Goal: Task Accomplishment & Management: Manage account settings

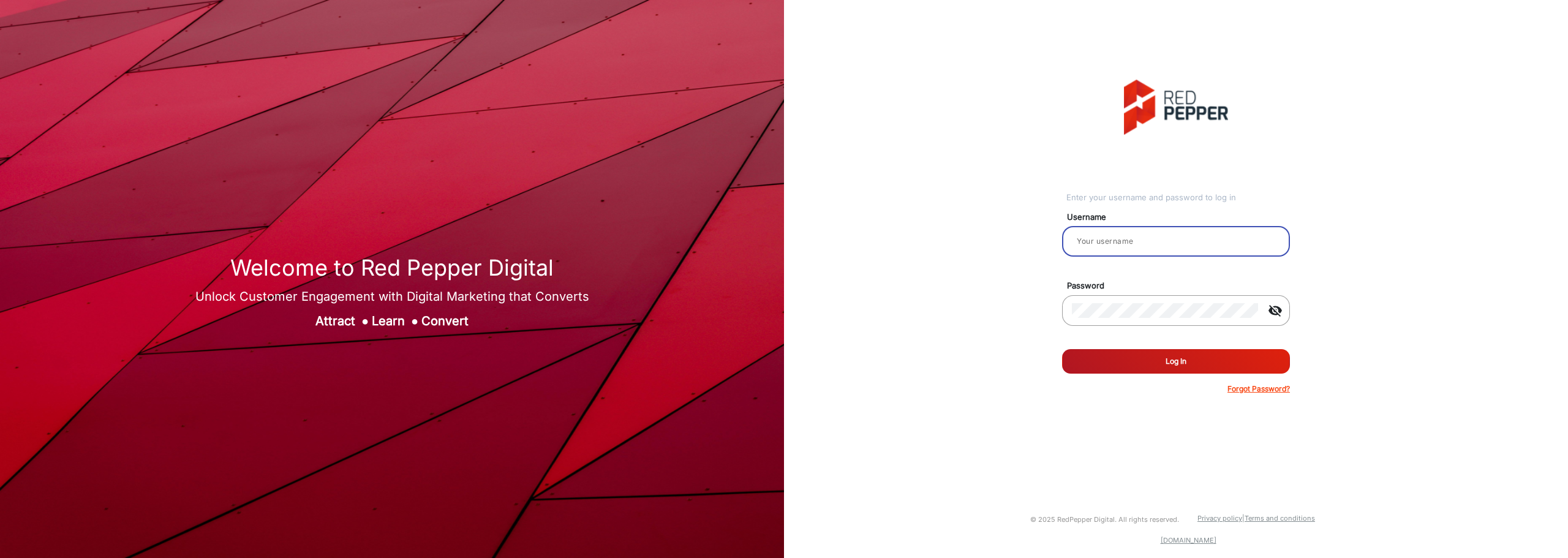
click at [1110, 236] on input "email" at bounding box center [1176, 241] width 208 height 15
type input "[PERSON_NAME]"
click at [1278, 307] on mat-icon "visibility_off" at bounding box center [1275, 311] width 29 height 15
click at [1279, 307] on mat-icon "visibility" at bounding box center [1275, 311] width 29 height 15
click at [1184, 365] on button "Log In" at bounding box center [1175, 361] width 228 height 24
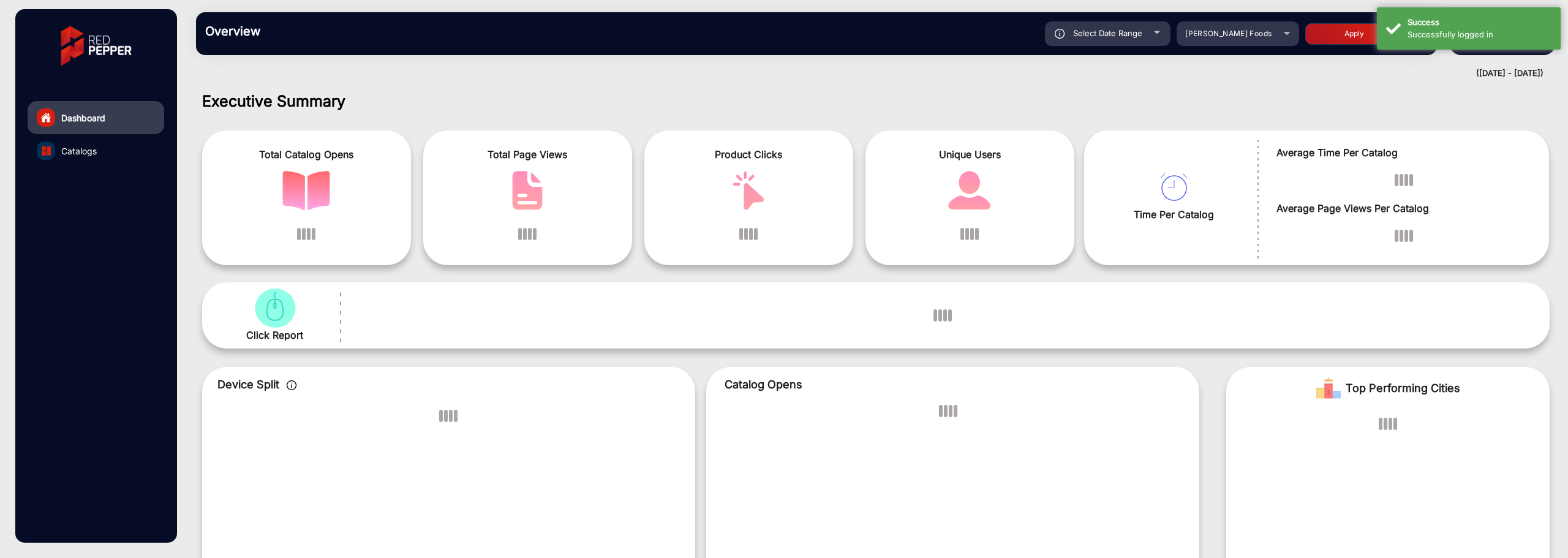
scroll to position [9, 0]
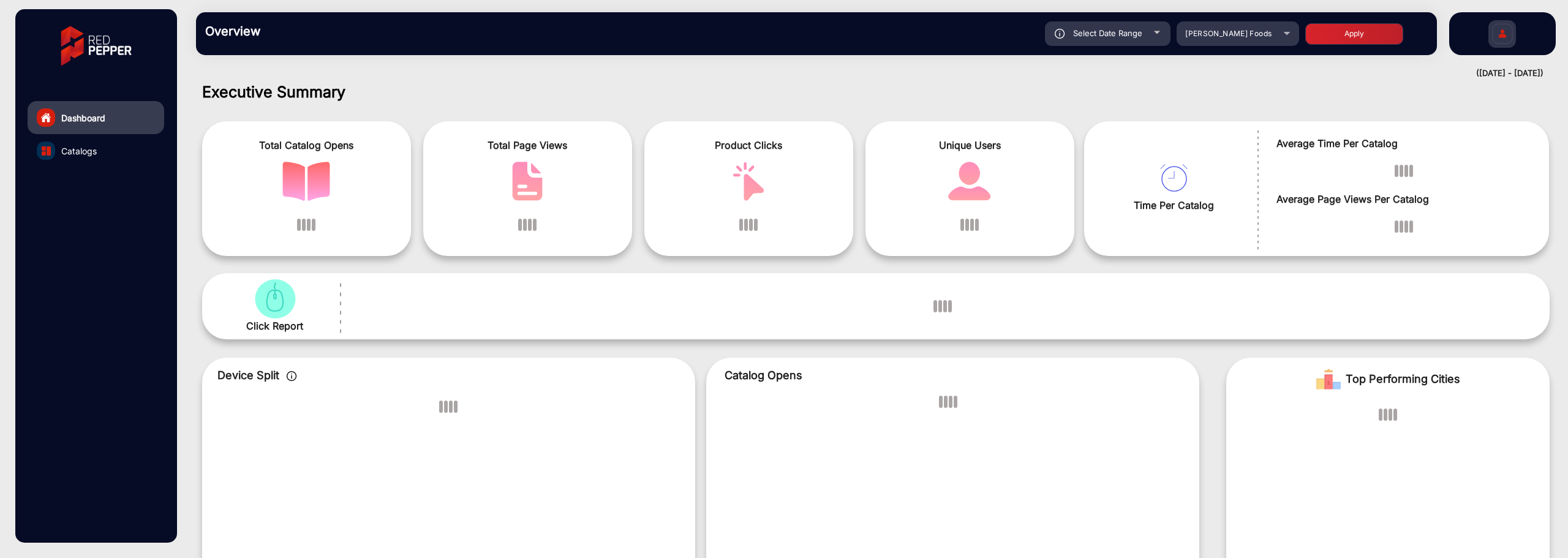
click at [1154, 32] on div at bounding box center [1157, 32] width 6 height 3
click at [1086, 30] on span "Select Date Range" at bounding box center [1108, 33] width 69 height 10
type input "[DATE]"
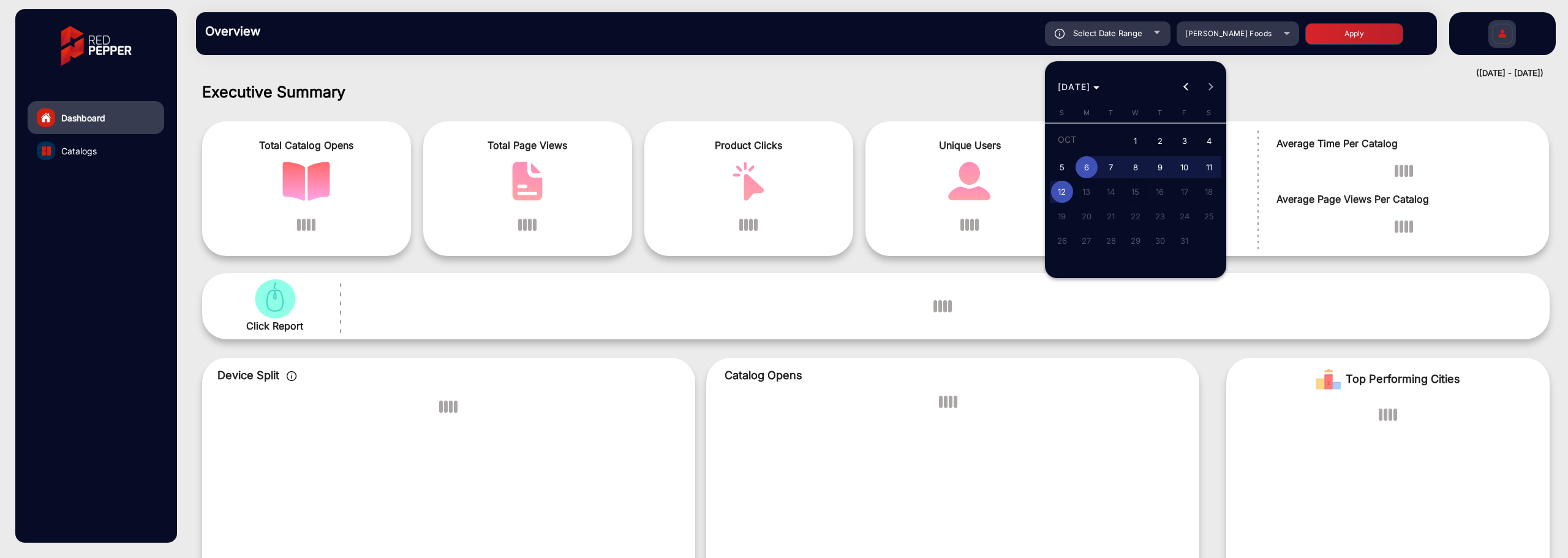
click at [1084, 163] on span "6" at bounding box center [1087, 168] width 22 height 22
click at [1061, 188] on span "12" at bounding box center [1062, 192] width 22 height 22
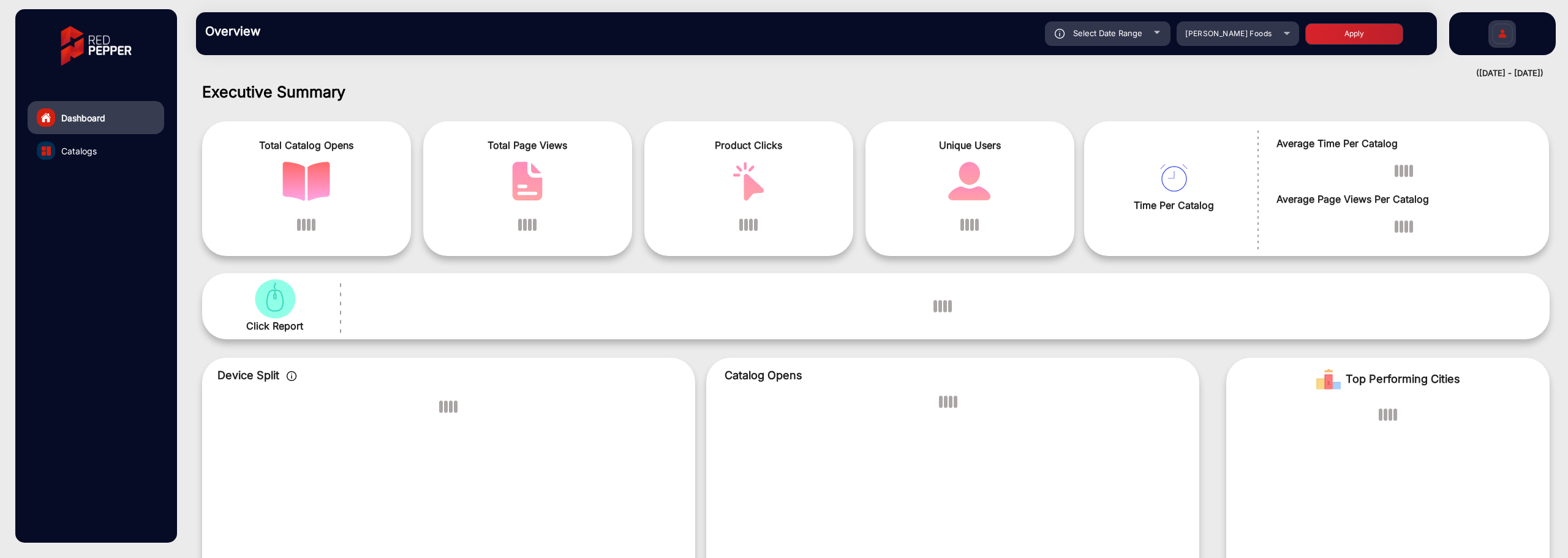
type input "[DATE]"
click at [1339, 33] on button "Apply" at bounding box center [1354, 34] width 98 height 22
type input "[DATE]"
drag, startPoint x: 86, startPoint y: 116, endPoint x: 82, endPoint y: 140, distance: 24.3
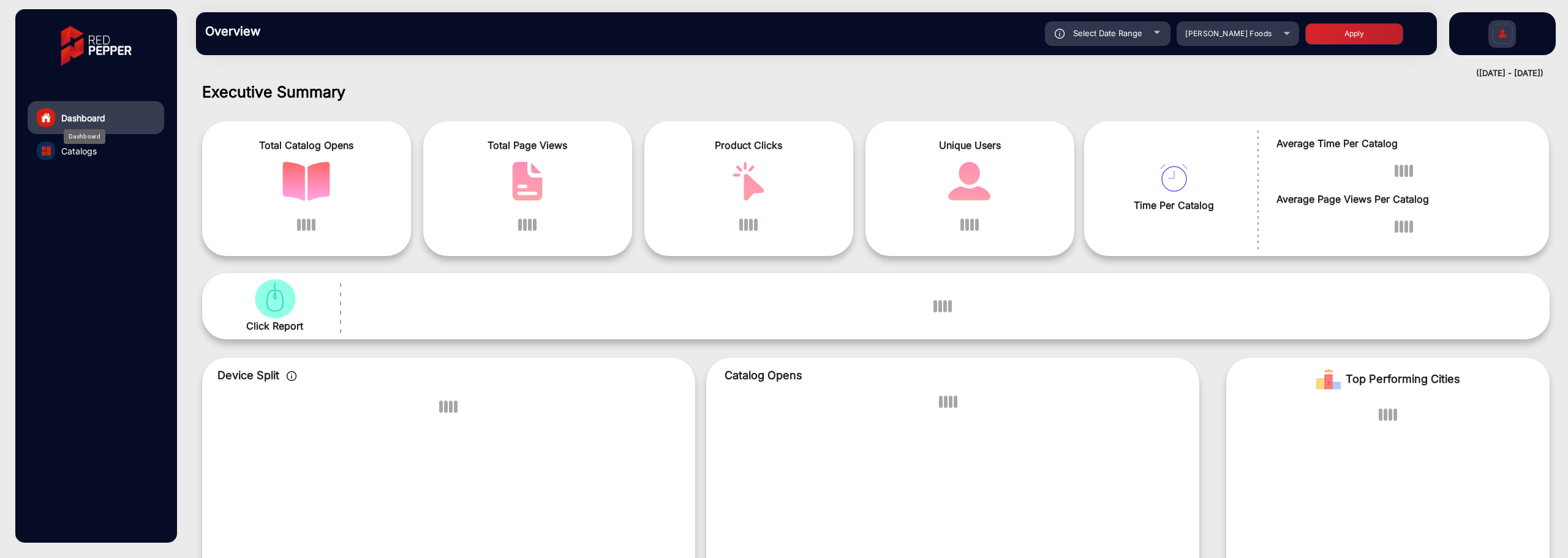
click at [86, 116] on span "Dashboard" at bounding box center [83, 118] width 44 height 13
click at [81, 150] on span "Catalogs" at bounding box center [79, 151] width 35 height 13
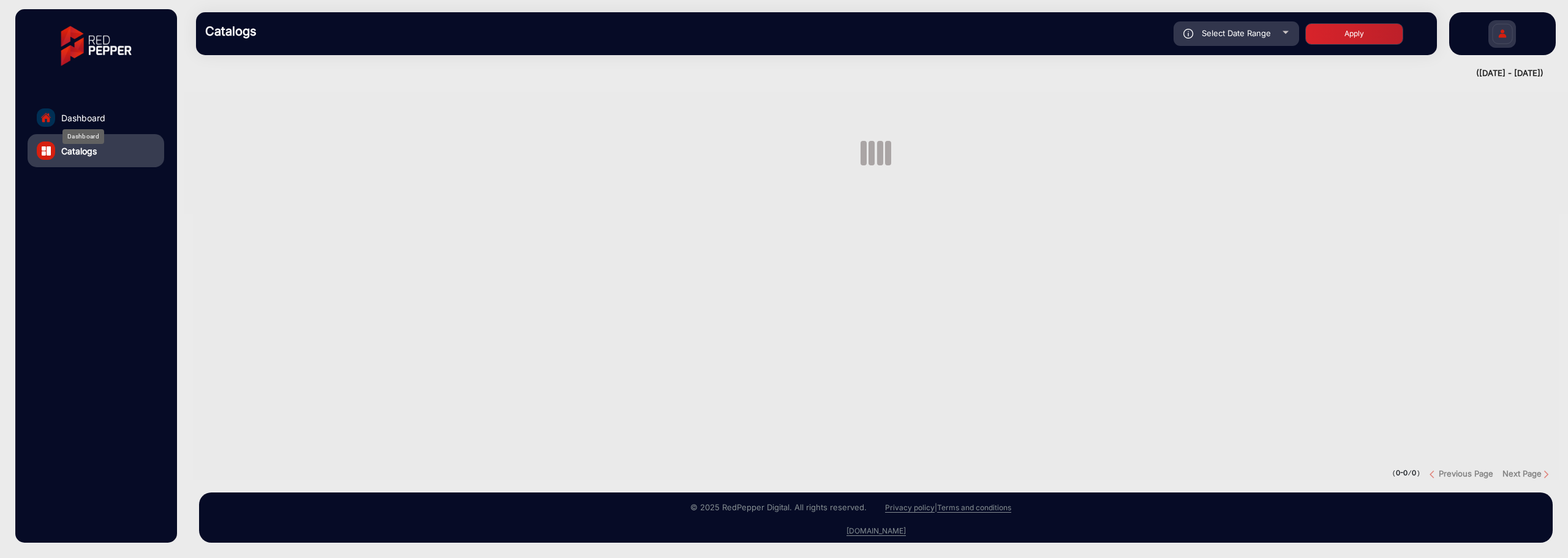
click at [100, 114] on span "Dashboard" at bounding box center [83, 118] width 44 height 13
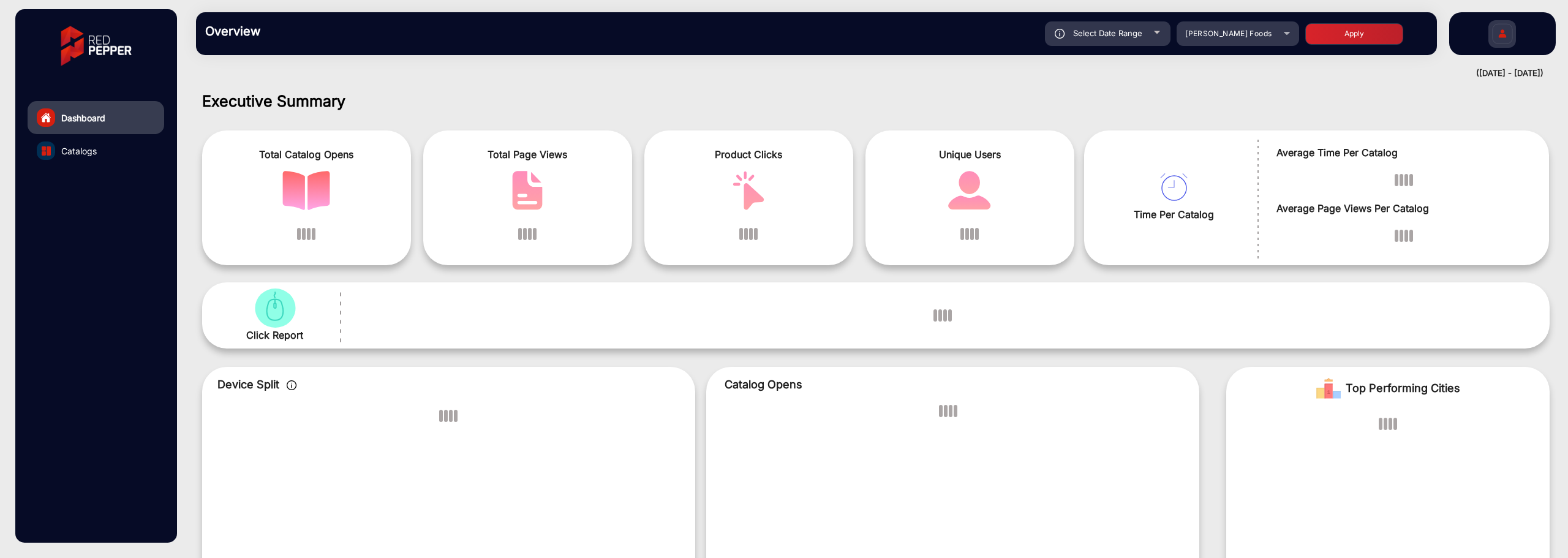
scroll to position [9, 0]
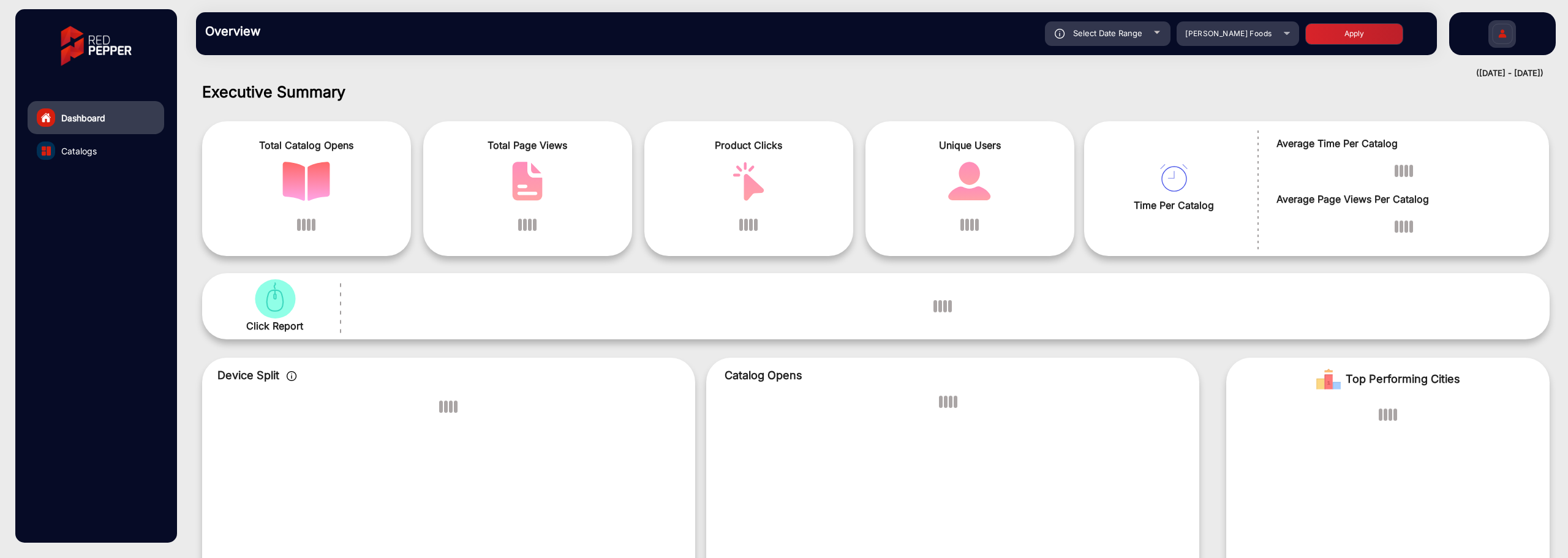
click at [1504, 40] on img at bounding box center [1502, 35] width 25 height 43
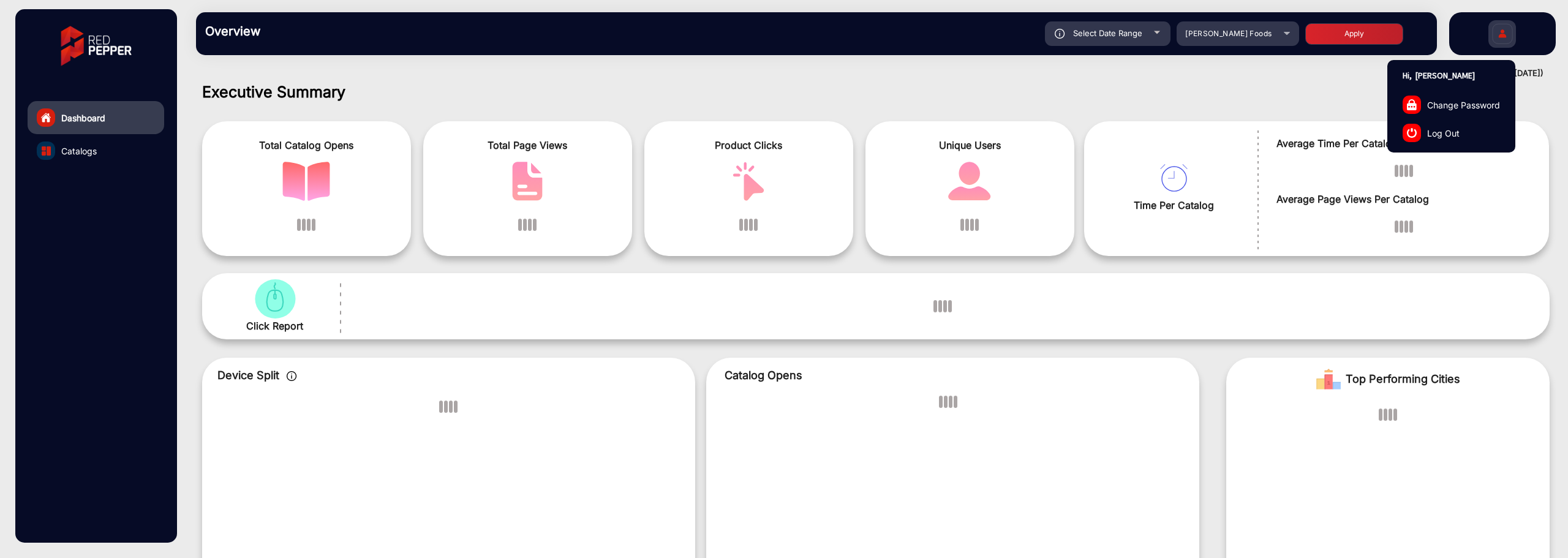
click at [1446, 127] on span "Log Out" at bounding box center [1443, 132] width 32 height 13
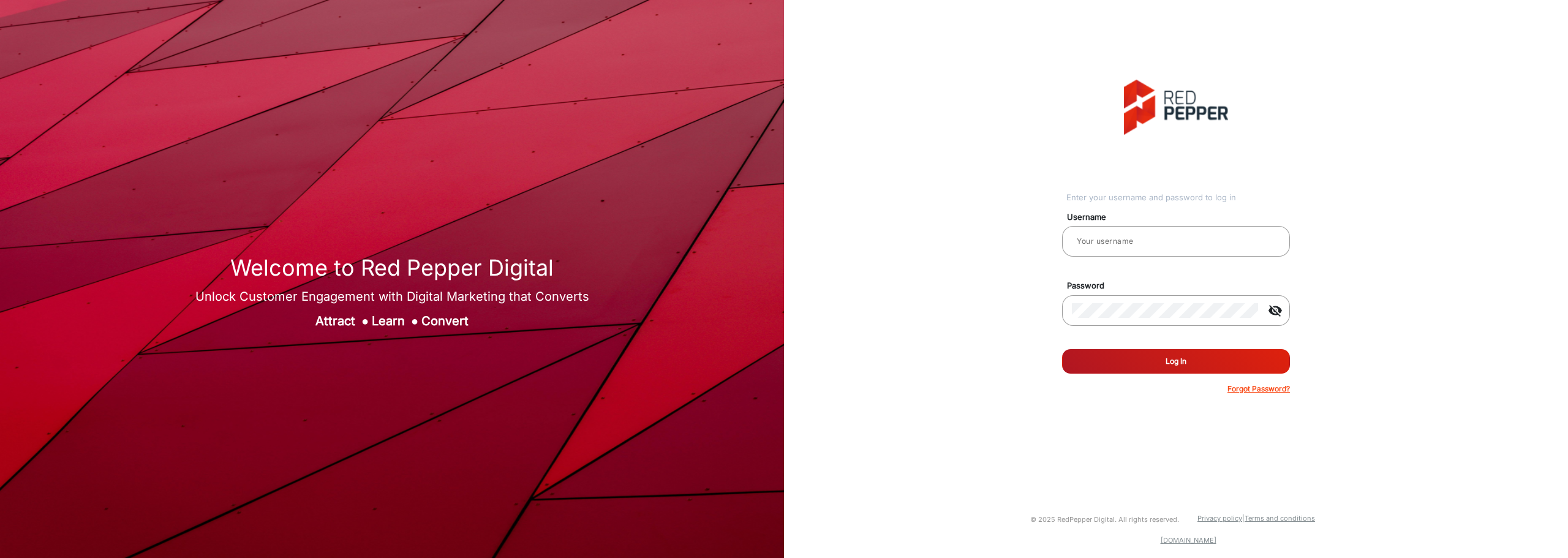
type input "[PERSON_NAME]"
click at [1185, 362] on button "Log In" at bounding box center [1175, 361] width 228 height 24
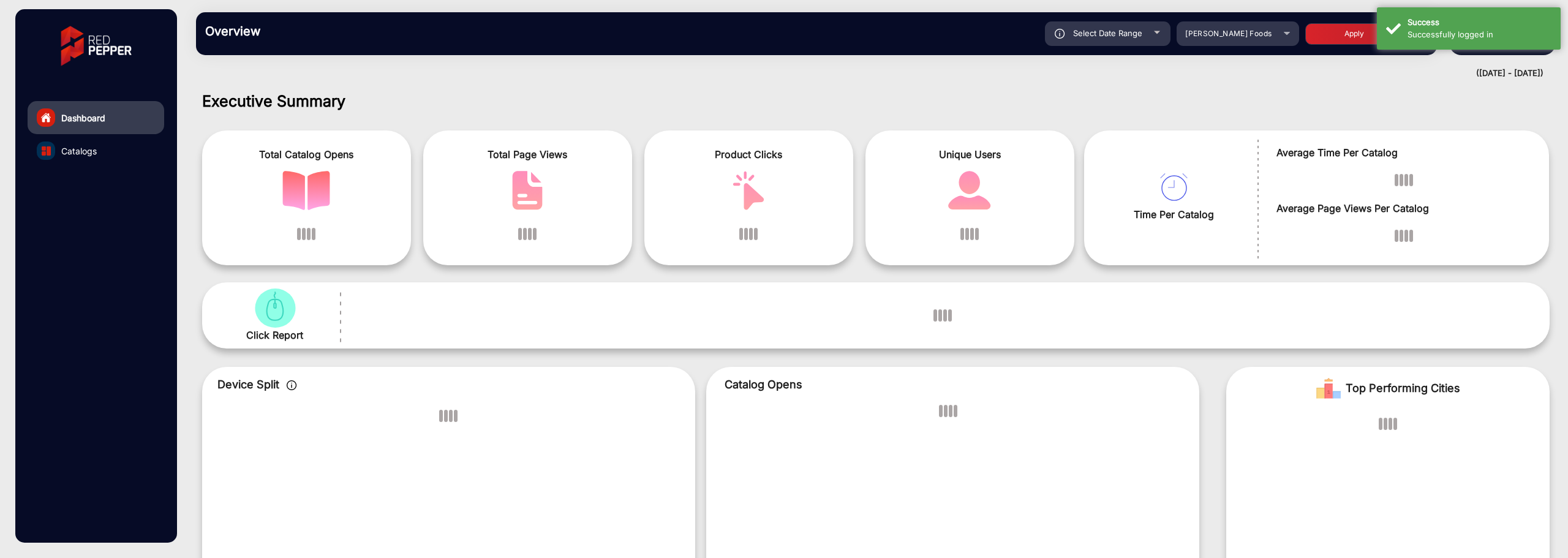
scroll to position [9, 0]
